Goal: Transaction & Acquisition: Purchase product/service

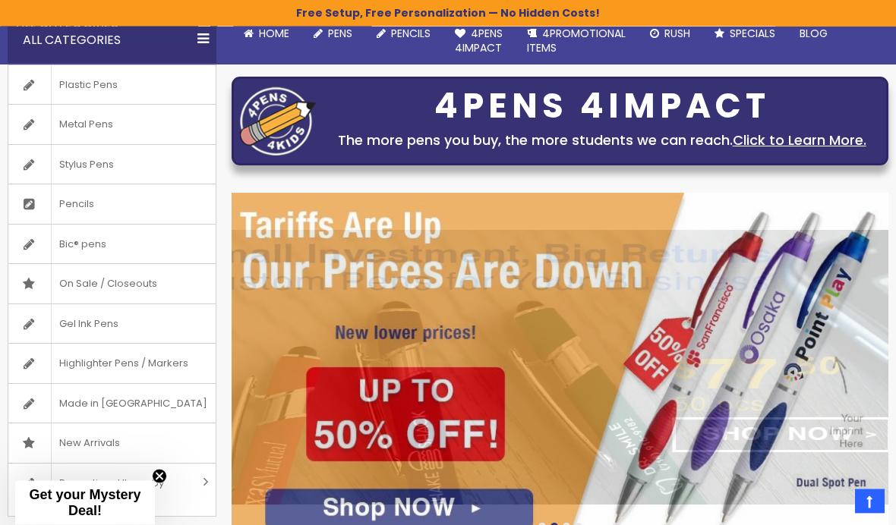
scroll to position [131, 0]
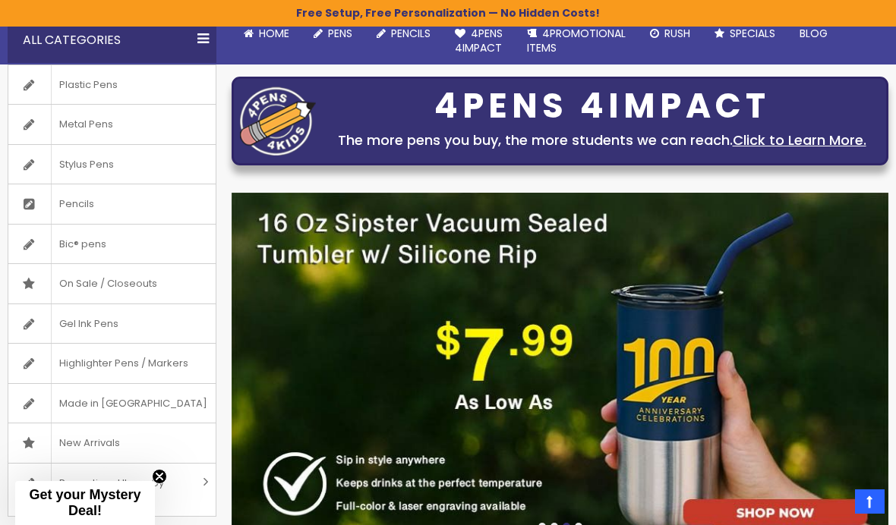
click at [75, 159] on span "Stylus Pens" at bounding box center [86, 164] width 71 height 39
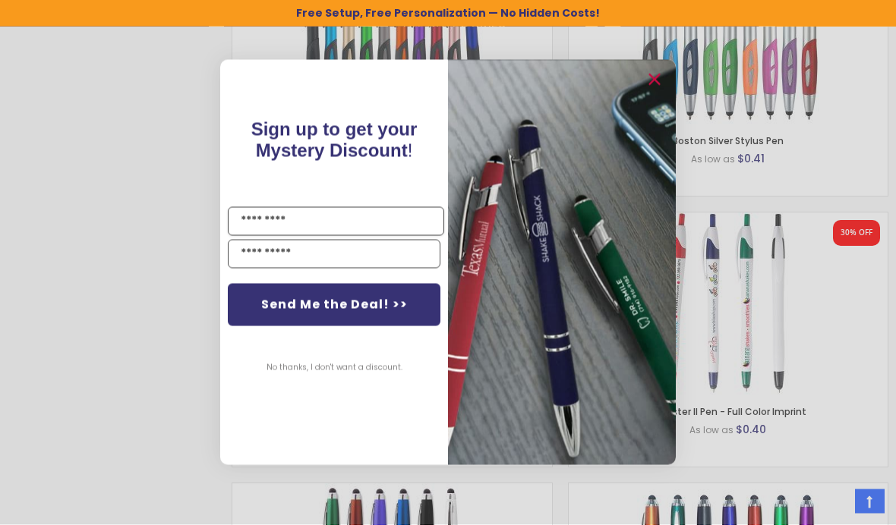
scroll to position [1397, 0]
click at [653, 86] on icon "Close dialog" at bounding box center [654, 81] width 10 height 10
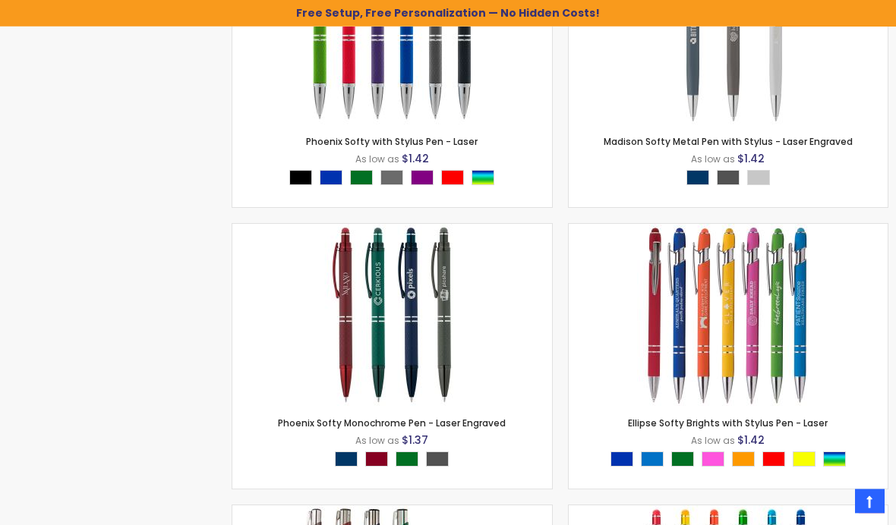
scroll to position [10303, 0]
click at [768, 304] on img at bounding box center [728, 315] width 182 height 182
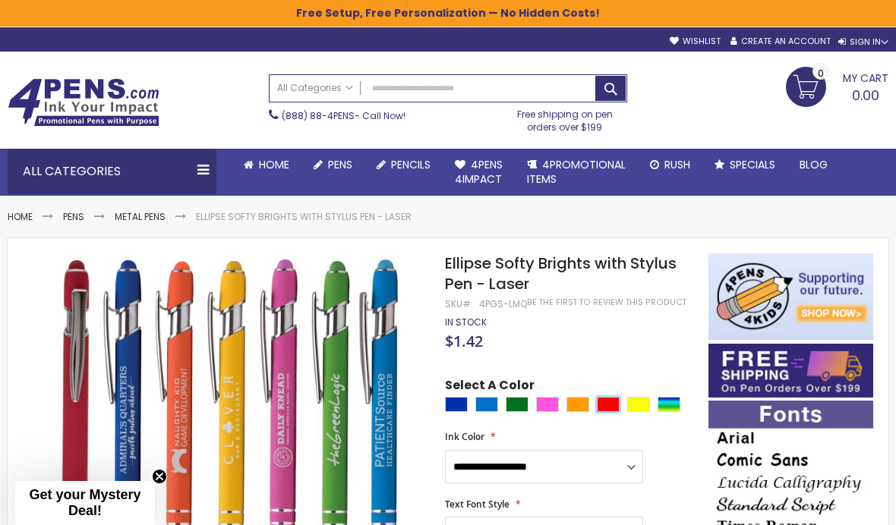
click at [610, 397] on div "Red" at bounding box center [608, 404] width 23 height 15
type input "****"
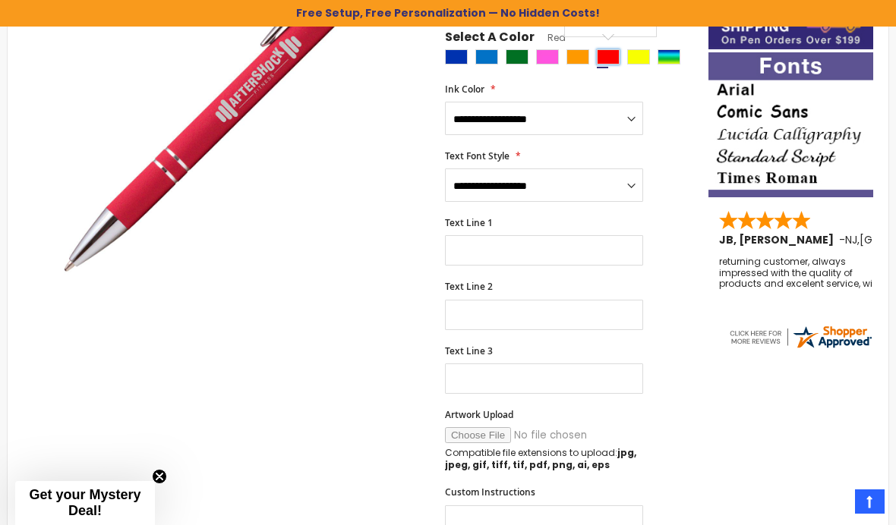
scroll to position [344, 0]
